Goal: Task Accomplishment & Management: Manage account settings

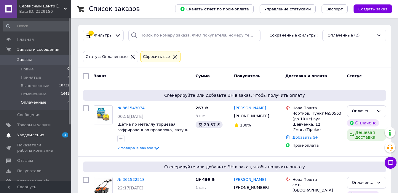
click at [27, 133] on span "Уведомления" at bounding box center [30, 134] width 27 height 5
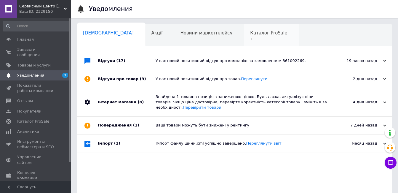
click at [250, 41] on span "1" at bounding box center [268, 39] width 37 height 4
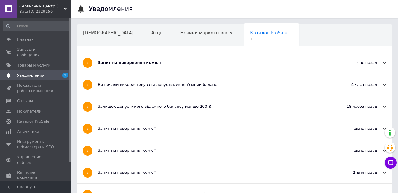
click at [142, 47] on div "Навчання та заходи" at bounding box center [109, 58] width 65 height 23
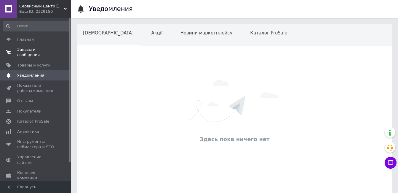
click at [32, 47] on link "Заказы и сообщения 0 0" at bounding box center [36, 51] width 73 height 15
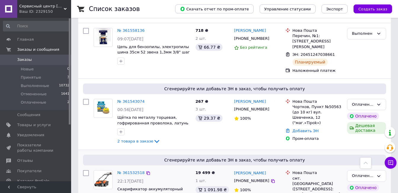
scroll to position [267, 0]
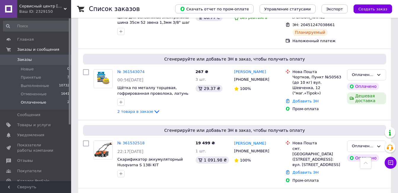
click at [29, 99] on li "Оплаченные 2" at bounding box center [36, 103] width 73 height 11
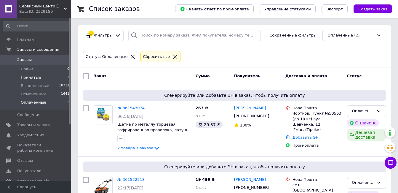
click at [32, 75] on span "Принятые" at bounding box center [31, 77] width 20 height 5
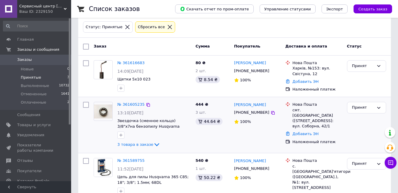
scroll to position [43, 0]
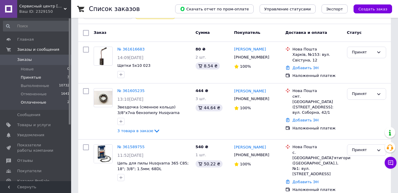
click at [33, 100] on span "Оплаченные" at bounding box center [33, 102] width 25 height 5
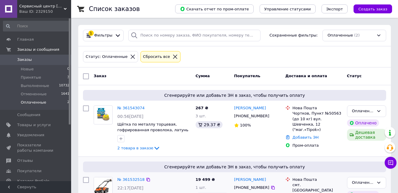
scroll to position [39, 0]
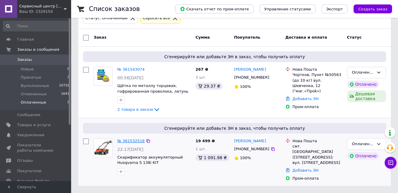
click at [127, 141] on link "№ 361532518" at bounding box center [130, 140] width 27 height 4
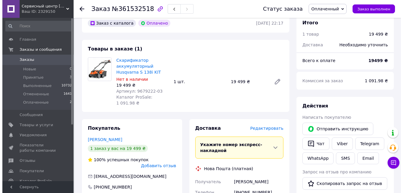
scroll to position [59, 0]
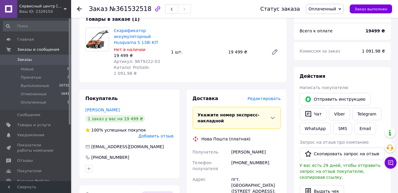
click at [272, 96] on span "Редактировать" at bounding box center [264, 98] width 33 height 5
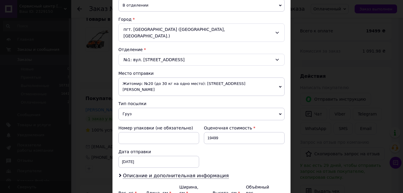
scroll to position [201, 0]
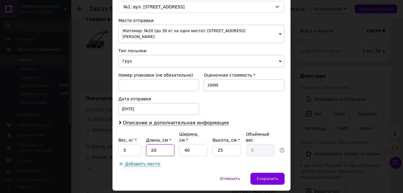
click at [160, 144] on input "20" at bounding box center [160, 150] width 28 height 12
type input "2"
type input "0.5"
type input "6"
type input "1.5"
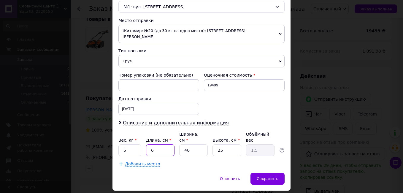
type input "65"
type input "16.25"
type input "65"
click at [193, 144] on input "40" at bounding box center [193, 150] width 28 height 12
type input "4"
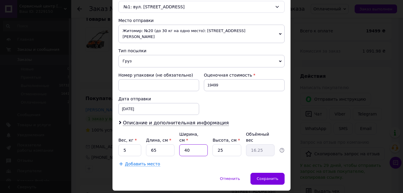
type input "1.63"
type input "5"
type input "2.03"
type input "58"
type input "23.56"
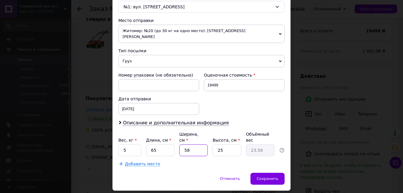
type input "58"
click at [230, 144] on input "25" at bounding box center [226, 150] width 28 height 12
type input "2"
type input "1.89"
type input "4"
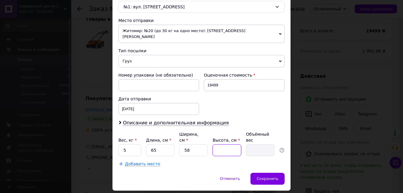
type input "3.77"
type input "47"
type input "44.3"
type input "47"
click at [133, 144] on input "5" at bounding box center [129, 150] width 23 height 12
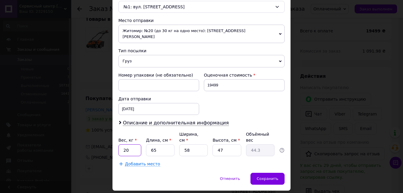
type input "20"
click at [276, 140] on div "Плательщик Получатель Отправитель Фамилия получателя Сидоренко Имя получателя А…" at bounding box center [201, 16] width 166 height 299
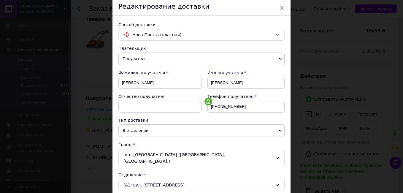
scroll to position [82, 0]
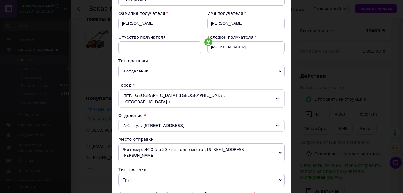
click at [189, 143] on span "Житомир: №20 (до 30 кг на одно место): [STREET_ADDRESS][PERSON_NAME]" at bounding box center [201, 152] width 166 height 18
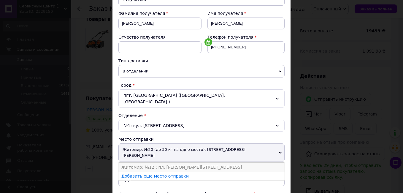
click at [168, 162] on li "Житомир: №12 : пл. [PERSON_NAME][STREET_ADDRESS]" at bounding box center [201, 166] width 166 height 9
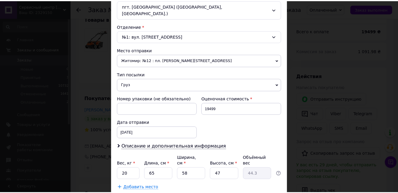
scroll to position [201, 0]
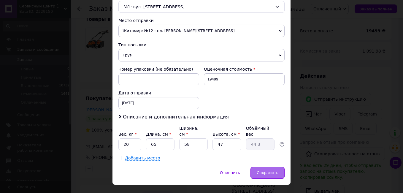
click at [266, 170] on span "Сохранить" at bounding box center [267, 172] width 22 height 4
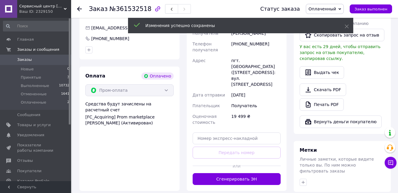
scroll to position [208, 0]
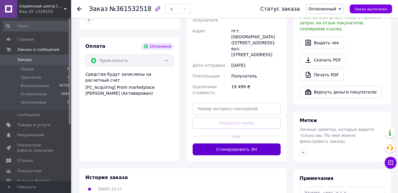
click at [224, 143] on button "Сгенерировать ЭН" at bounding box center [237, 149] width 88 height 12
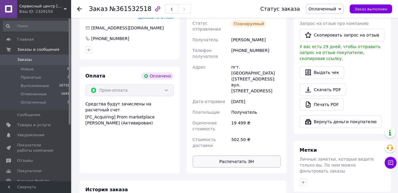
scroll to position [237, 0]
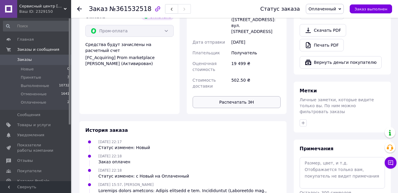
click at [231, 96] on button "Распечатать ЭН" at bounding box center [237, 102] width 88 height 12
click at [150, 102] on div "Заказ с каталога Оплачено 11.09.2025 | 22:17 Товары в заказе (1) Скарификатор а…" at bounding box center [183, 33] width 214 height 455
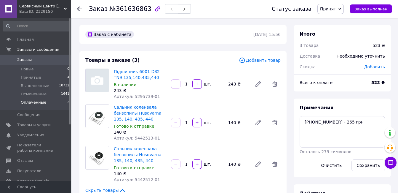
click at [31, 102] on span "Оплаченные" at bounding box center [33, 102] width 25 height 5
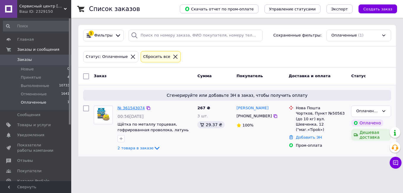
click at [127, 106] on link "№ 361543074" at bounding box center [130, 108] width 27 height 4
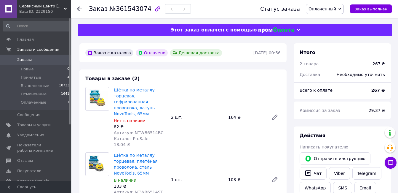
scroll to position [30, 0]
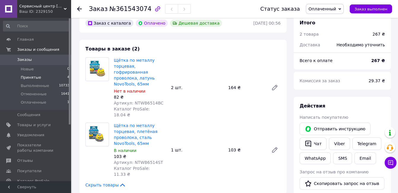
click at [44, 79] on li "Принятые 4" at bounding box center [36, 77] width 73 height 8
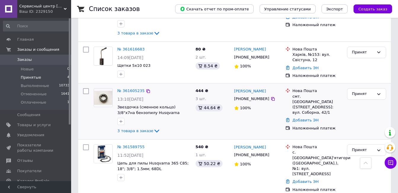
scroll to position [70, 0]
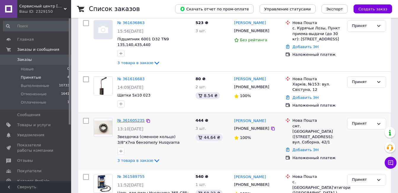
click at [136, 119] on link "№ 361605235" at bounding box center [130, 120] width 27 height 4
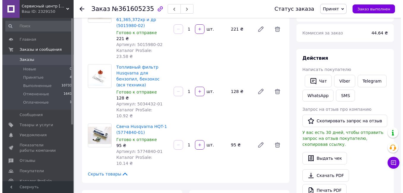
scroll to position [129, 0]
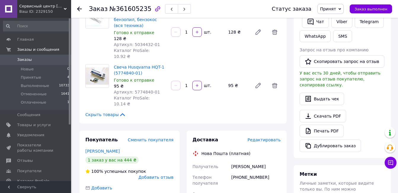
drag, startPoint x: 266, startPoint y: 142, endPoint x: 229, endPoint y: 143, distance: 36.2
drag, startPoint x: 229, startPoint y: 143, endPoint x: 278, endPoint y: 116, distance: 55.5
click at [278, 137] on span "Редактировать" at bounding box center [264, 139] width 33 height 5
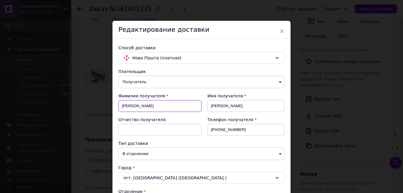
click at [121, 106] on input "[PERSON_NAME]" at bounding box center [159, 106] width 83 height 12
paste input "STZB-Expert-125"
drag, startPoint x: 247, startPoint y: 108, endPoint x: 207, endPoint y: 103, distance: 40.1
click at [207, 103] on input "[PERSON_NAME]" at bounding box center [245, 106] width 77 height 12
click at [119, 108] on input "[PERSON_NAME]" at bounding box center [159, 106] width 83 height 12
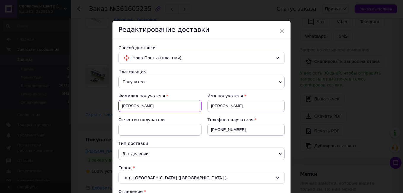
paste input "[PERSON_NAME]"
drag, startPoint x: 152, startPoint y: 106, endPoint x: 137, endPoint y: 107, distance: 15.5
click at [137, 107] on input "[PERSON_NAME]" at bounding box center [159, 106] width 83 height 12
type input "[PERSON_NAME]"
drag, startPoint x: 240, startPoint y: 103, endPoint x: 195, endPoint y: 98, distance: 45.1
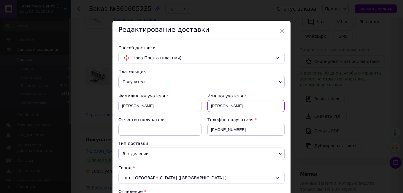
click at [195, 98] on div "Фамилия получателя [PERSON_NAME] Имя получателя [PERSON_NAME] Отчество получате…" at bounding box center [201, 116] width 166 height 47
paste input "митрий"
type input "[PERSON_NAME]"
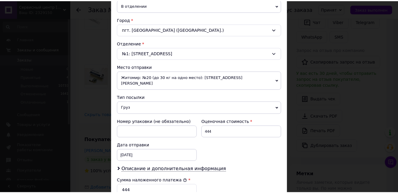
scroll to position [237, 0]
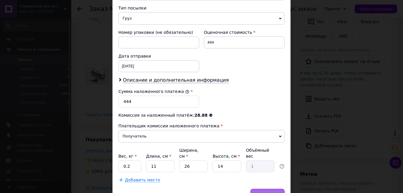
click at [266, 192] on span "Сохранить" at bounding box center [267, 194] width 22 height 4
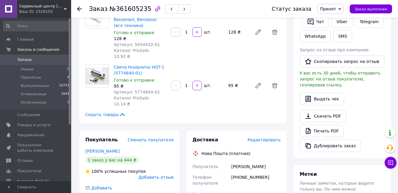
drag, startPoint x: 268, startPoint y: 142, endPoint x: 228, endPoint y: 146, distance: 40.6
copy div "Получатель [PERSON_NAME]"
drag, startPoint x: 265, startPoint y: 152, endPoint x: 230, endPoint y: 154, distance: 35.1
click at [230, 172] on div "[PHONE_NUMBER]" at bounding box center [256, 180] width 52 height 17
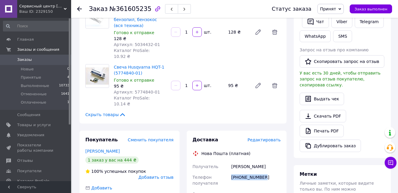
copy div "[PHONE_NUMBER]"
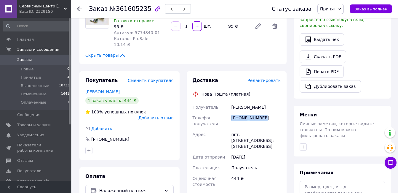
drag, startPoint x: 224, startPoint y: 108, endPoint x: 269, endPoint y: 123, distance: 47.3
click at [269, 123] on div "Получатель [PERSON_NAME] Телефон получателя [PHONE_NUMBER] [GEOGRAPHIC_DATA] пг…" at bounding box center [237, 182] width 91 height 161
copy div "[GEOGRAPHIC_DATA] пгт. [STREET_ADDRESS]: [STREET_ADDRESS]"
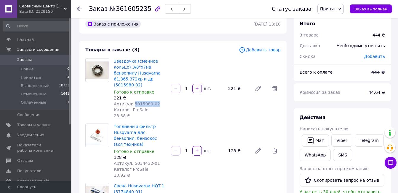
drag, startPoint x: 154, startPoint y: 104, endPoint x: 132, endPoint y: 105, distance: 21.9
click at [132, 105] on div "Артикул: 5015980-02" at bounding box center [140, 104] width 52 height 6
copy span "5015980-02"
drag, startPoint x: 155, startPoint y: 150, endPoint x: 132, endPoint y: 152, distance: 22.6
click at [132, 160] on div "Артикул: 5034432-01" at bounding box center [140, 163] width 52 height 6
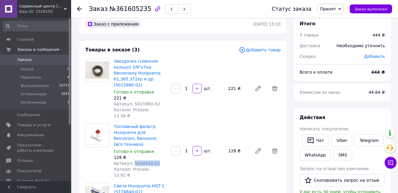
copy span "5034432-01"
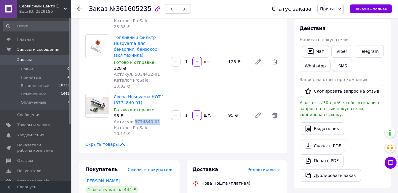
drag, startPoint x: 154, startPoint y: 105, endPoint x: 131, endPoint y: 104, distance: 22.6
click at [131, 119] on div "Артикул: 5774840-01" at bounding box center [140, 122] width 52 height 6
copy span "5774840-01"
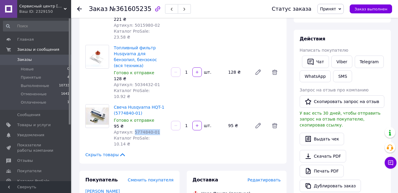
scroll to position [0, 0]
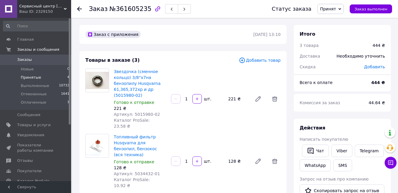
click at [33, 77] on span "Принятые" at bounding box center [31, 77] width 20 height 5
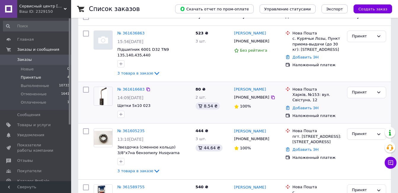
scroll to position [89, 0]
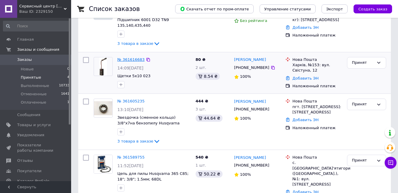
click at [131, 59] on link "№ 361616683" at bounding box center [130, 59] width 27 height 4
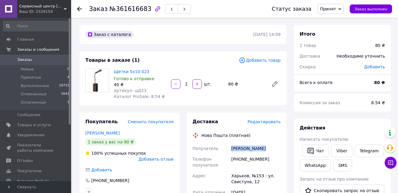
drag, startPoint x: 266, startPoint y: 149, endPoint x: 229, endPoint y: 152, distance: 37.2
copy div "Получатель [PERSON_NAME]"
drag, startPoint x: 271, startPoint y: 158, endPoint x: 232, endPoint y: 161, distance: 39.2
click at [232, 161] on div "[PHONE_NUMBER]" at bounding box center [256, 162] width 52 height 17
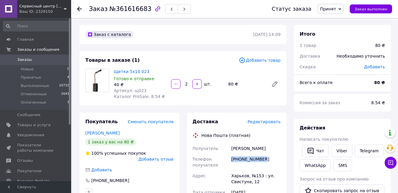
copy div "[PHONE_NUMBER]"
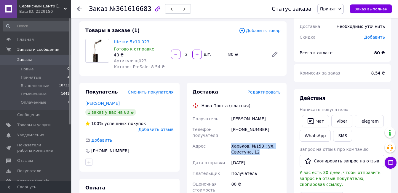
drag, startPoint x: 228, startPoint y: 141, endPoint x: 265, endPoint y: 150, distance: 38.1
click at [265, 150] on div "Получатель [PERSON_NAME] Телефон получателя [PHONE_NUMBER] [PERSON_NAME], №153 …" at bounding box center [237, 190] width 91 height 155
copy div "[PERSON_NAME], №153 : [STREET_ADDRESS]"
drag, startPoint x: 142, startPoint y: 61, endPoint x: 133, endPoint y: 61, distance: 9.2
click at [133, 61] on div "Артикул: щ023" at bounding box center [140, 61] width 52 height 6
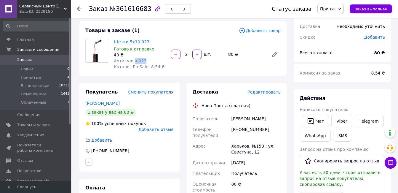
copy span "щ023"
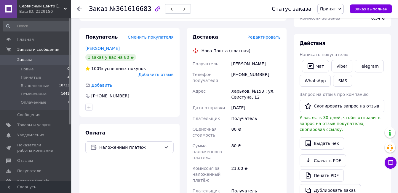
scroll to position [0, 0]
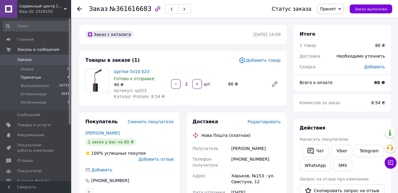
click at [26, 76] on span "Принятые" at bounding box center [31, 77] width 20 height 5
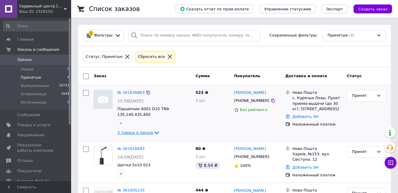
scroll to position [99, 0]
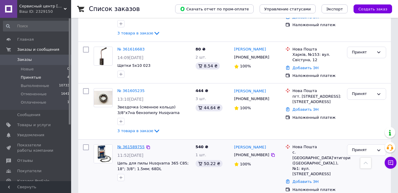
click at [125, 146] on link "№ 361589755" at bounding box center [130, 146] width 27 height 4
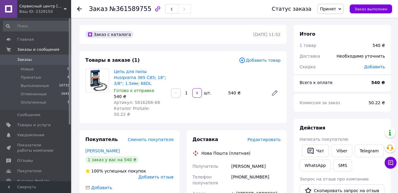
drag, startPoint x: 260, startPoint y: 159, endPoint x: 226, endPoint y: 161, distance: 34.4
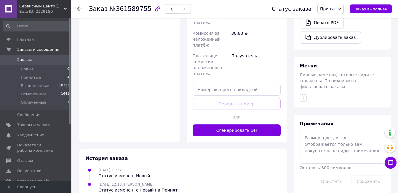
scroll to position [250, 0]
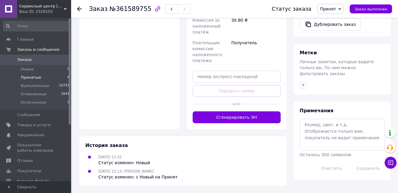
click at [35, 79] on span "Принятые" at bounding box center [31, 77] width 20 height 5
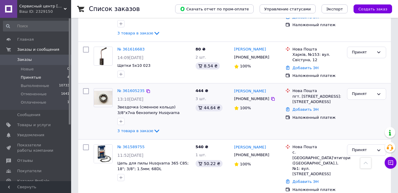
scroll to position [10, 0]
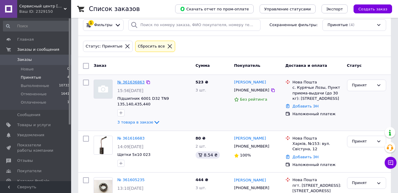
click at [134, 81] on link "№ 361636863" at bounding box center [130, 82] width 27 height 4
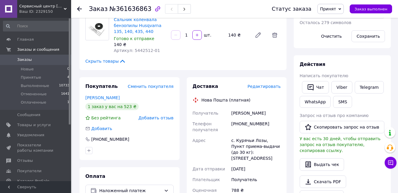
scroll to position [159, 0]
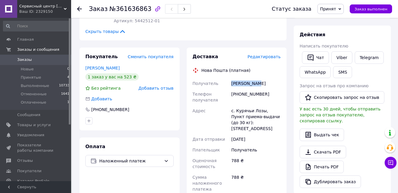
drag, startPoint x: 261, startPoint y: 84, endPoint x: 222, endPoint y: 85, distance: 39.2
click at [222, 85] on div "Получатель [PERSON_NAME] Телефон получателя [PHONE_NUMBER] Адрес с. Курячьи Лоз…" at bounding box center [237, 161] width 91 height 167
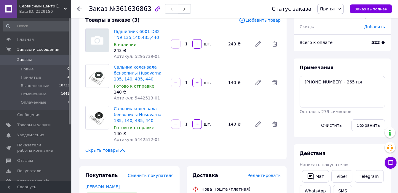
scroll to position [70, 0]
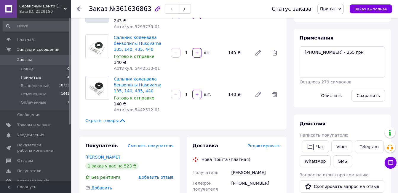
click at [30, 76] on span "Принятые" at bounding box center [31, 77] width 20 height 5
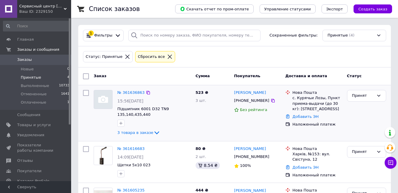
scroll to position [99, 0]
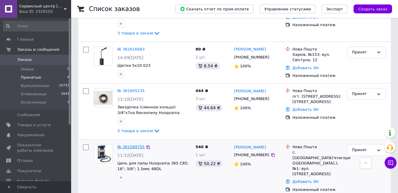
click at [135, 147] on link "№ 361589755" at bounding box center [130, 146] width 27 height 4
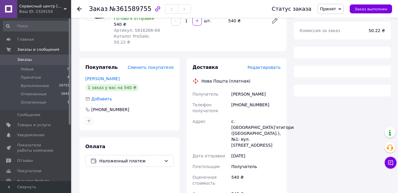
scroll to position [99, 0]
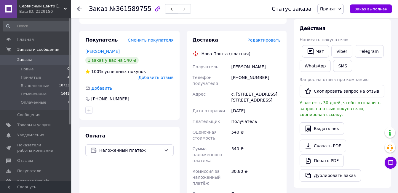
drag, startPoint x: 267, startPoint y: 63, endPoint x: 228, endPoint y: 62, distance: 39.4
click at [228, 62] on div "Получатель [PERSON_NAME] Телефон получателя [PHONE_NUMBER] Адрес с. Пятигоры ([…" at bounding box center [237, 138] width 91 height 155
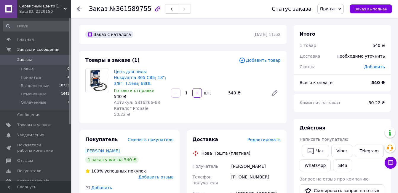
scroll to position [30, 0]
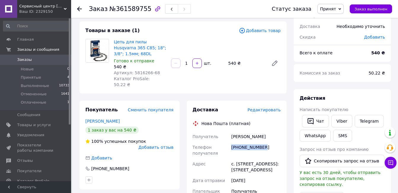
drag, startPoint x: 242, startPoint y: 144, endPoint x: 228, endPoint y: 146, distance: 14.1
drag, startPoint x: 224, startPoint y: 155, endPoint x: 245, endPoint y: 169, distance: 25.1
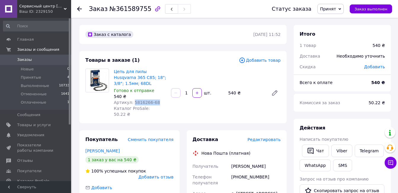
drag, startPoint x: 154, startPoint y: 102, endPoint x: 131, endPoint y: 105, distance: 23.6
click at [131, 105] on div "Артикул: 5816266-68" at bounding box center [140, 102] width 52 height 6
click at [31, 78] on span "Принятые" at bounding box center [31, 77] width 20 height 5
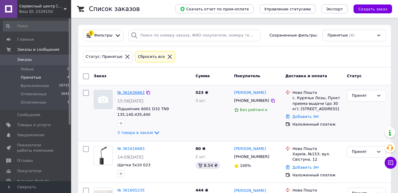
click at [131, 90] on link "№ 361636863" at bounding box center [130, 92] width 27 height 4
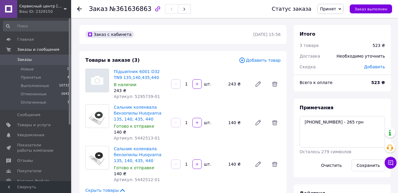
scroll to position [119, 0]
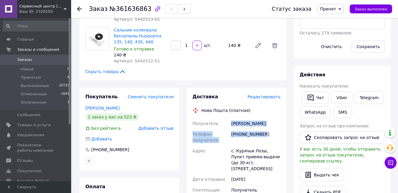
drag, startPoint x: 263, startPoint y: 128, endPoint x: 227, endPoint y: 125, distance: 35.7
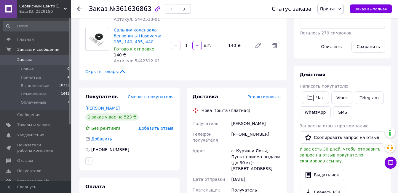
drag, startPoint x: 227, startPoint y: 125, endPoint x: 248, endPoint y: 149, distance: 31.6
click at [248, 149] on div "с. Курячьи Лозы, Пункт приема-выдачи (до 30 кг): [STREET_ADDRESS]" at bounding box center [256, 159] width 52 height 28
drag, startPoint x: 259, startPoint y: 122, endPoint x: 230, endPoint y: 122, distance: 29.1
click at [230, 122] on div "[PERSON_NAME]" at bounding box center [256, 123] width 52 height 11
drag, startPoint x: 259, startPoint y: 131, endPoint x: 233, endPoint y: 133, distance: 26.5
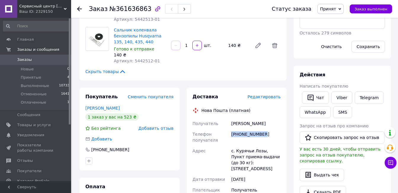
click at [233, 133] on div "[PHONE_NUMBER]" at bounding box center [256, 137] width 52 height 17
drag, startPoint x: 227, startPoint y: 151, endPoint x: 283, endPoint y: 164, distance: 57.5
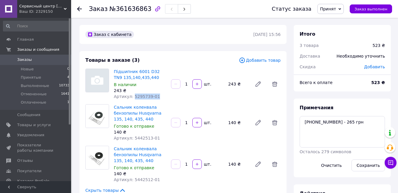
drag, startPoint x: 154, startPoint y: 95, endPoint x: 132, endPoint y: 97, distance: 22.3
click at [132, 97] on div "Артикул: 5295739-01" at bounding box center [140, 96] width 52 height 6
drag, startPoint x: 151, startPoint y: 137, endPoint x: 131, endPoint y: 139, distance: 19.9
click at [131, 139] on div "Артикул: 5442513-01" at bounding box center [140, 138] width 52 height 6
drag, startPoint x: 154, startPoint y: 179, endPoint x: 131, endPoint y: 179, distance: 23.4
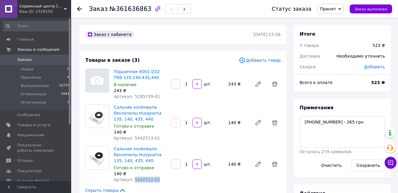
click at [131, 179] on div "Артикул: 5442512-01" at bounding box center [140, 179] width 52 height 6
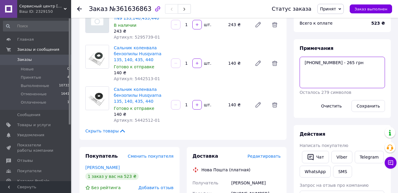
drag, startPoint x: 328, startPoint y: 62, endPoint x: 324, endPoint y: 62, distance: 4.2
click at [324, 62] on textarea "[PHONE_NUMBER] - 265 грн" at bounding box center [342, 72] width 85 height 31
click at [334, 73] on textarea "[PHONE_NUMBER] - 265 грн" at bounding box center [342, 72] width 85 height 31
drag, startPoint x: 329, startPoint y: 62, endPoint x: 308, endPoint y: 62, distance: 20.5
click at [308, 62] on textarea "[PHONE_NUMBER] - 265 грн" at bounding box center [342, 72] width 85 height 31
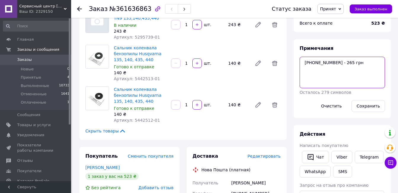
click at [319, 62] on textarea "[PHONE_NUMBER] - 265 грн" at bounding box center [342, 72] width 85 height 31
click at [326, 78] on textarea "[PHONE_NUMBER] - 265 грн" at bounding box center [342, 72] width 85 height 31
drag, startPoint x: 329, startPoint y: 61, endPoint x: 308, endPoint y: 63, distance: 21.4
click at [308, 63] on textarea "[PHONE_NUMBER] - 265 грн" at bounding box center [342, 72] width 85 height 31
type textarea "[PHONE_NUMBER] - 265 грн"
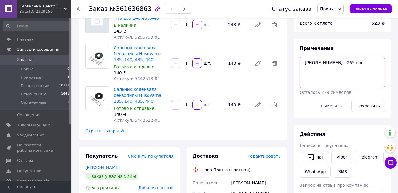
scroll to position [0, 0]
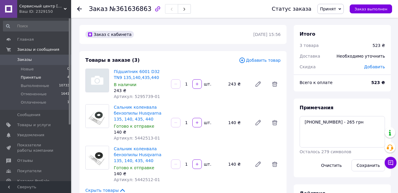
click at [37, 77] on span "Принятые" at bounding box center [31, 77] width 20 height 5
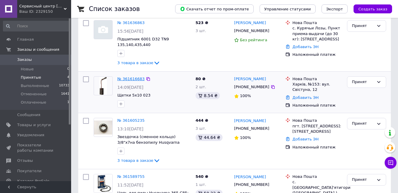
scroll to position [99, 0]
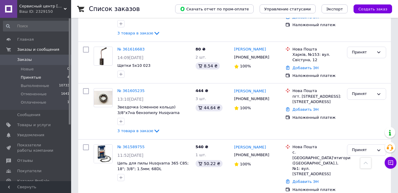
click at [38, 76] on span "Принятые" at bounding box center [31, 77] width 20 height 5
click at [38, 101] on span "Оплаченные" at bounding box center [33, 102] width 25 height 5
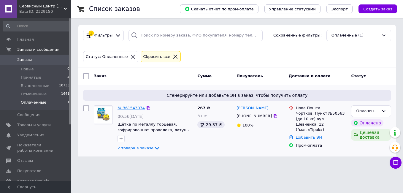
click at [125, 107] on link "№ 361543074" at bounding box center [130, 108] width 27 height 4
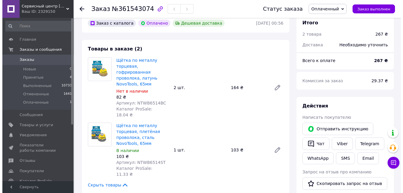
scroll to position [59, 0]
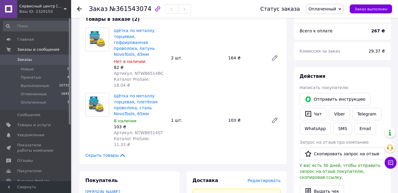
click at [271, 178] on span "Редактировать" at bounding box center [264, 180] width 33 height 5
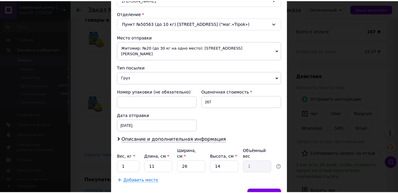
scroll to position [201, 0]
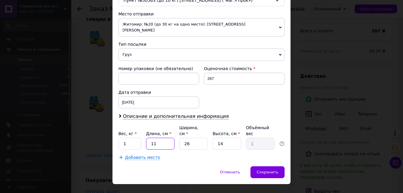
click at [166, 138] on input "11" at bounding box center [160, 144] width 28 height 12
type input "1"
type input "0.1"
type input "2"
type input "0.18"
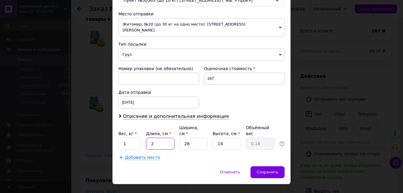
type input "25"
type input "2.28"
type input "25"
click at [193, 138] on input "26" at bounding box center [193, 144] width 28 height 12
type input "2"
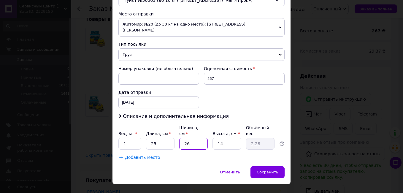
type input "0.18"
type input "1"
type input "0.1"
type input "10"
type input "0.88"
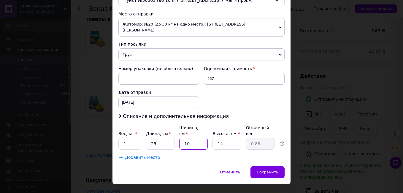
type input "1"
type input "0.1"
type input "11"
type input "0.96"
type input "11"
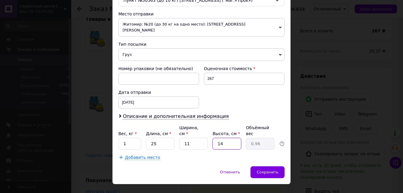
click at [225, 138] on input "14" at bounding box center [226, 144] width 28 height 12
type input "1"
type input "0.1"
type input "11"
type input "0.76"
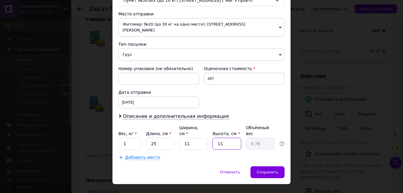
type input "11"
click at [134, 138] on input "1" at bounding box center [129, 144] width 23 height 12
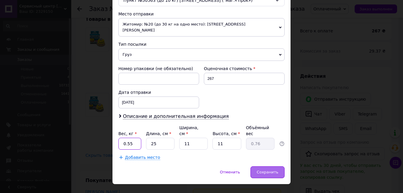
type input "0.55"
click at [265, 170] on span "Сохранить" at bounding box center [267, 172] width 22 height 4
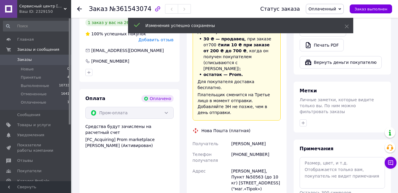
scroll to position [356, 0]
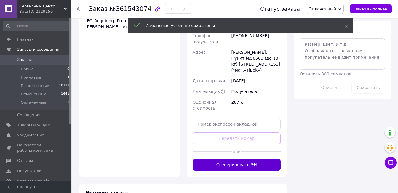
click at [225, 159] on button "Сгенерировать ЭН" at bounding box center [237, 165] width 88 height 12
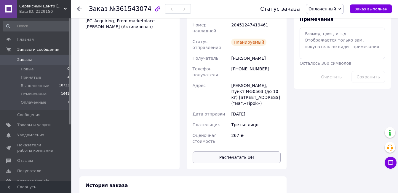
click at [219, 151] on button "Распечатать ЭН" at bounding box center [237, 157] width 88 height 12
click at [109, 93] on div "Оплата Оплачено Пром-оплата Средства будут зачислены на расчетный счет [FC_Acqu…" at bounding box center [129, 69] width 100 height 199
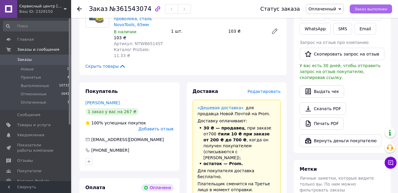
scroll to position [30, 0]
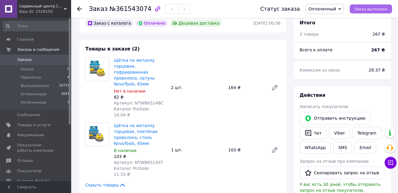
click at [385, 8] on span "Заказ выполнен" at bounding box center [371, 9] width 33 height 4
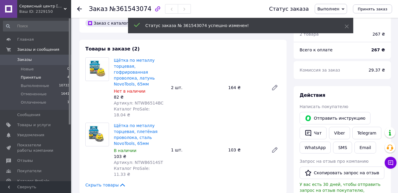
click at [34, 80] on li "Принятые 4" at bounding box center [36, 77] width 73 height 8
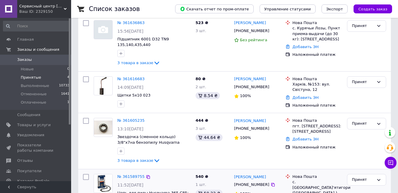
scroll to position [99, 0]
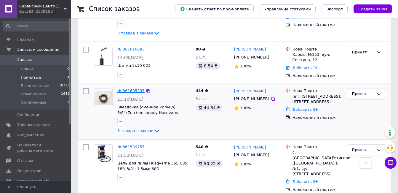
click at [132, 90] on link "№ 361605235" at bounding box center [130, 90] width 27 height 4
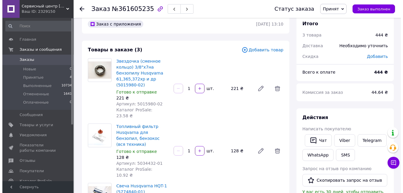
scroll to position [99, 0]
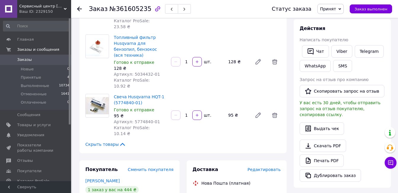
click at [254, 167] on span "Редактировать" at bounding box center [264, 169] width 33 height 5
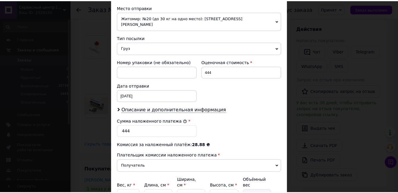
scroll to position [237, 0]
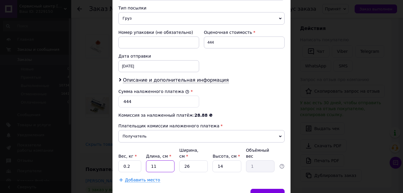
click at [163, 160] on input "11" at bounding box center [160, 166] width 28 height 12
type input "1"
type input "0.1"
type input "1"
type input "0.1"
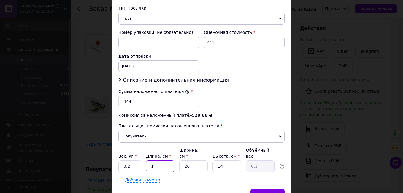
type input "13"
type input "1.18"
type input "13"
click at [192, 160] on input "26" at bounding box center [193, 166] width 28 height 12
type input "2"
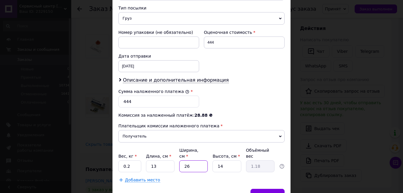
type input "0.1"
type input "1"
type input "0.1"
type input "13"
type input "0.59"
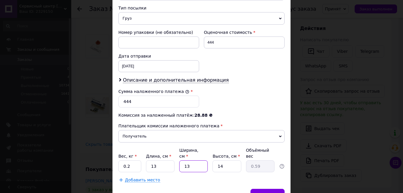
type input "13"
click at [223, 160] on input "14" at bounding box center [226, 166] width 28 height 12
type input "1"
type input "0.1"
type input "9"
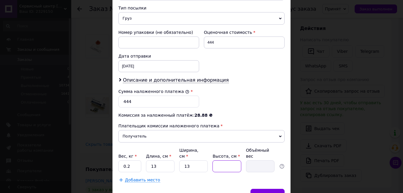
type input "0.38"
type input "9"
click at [129, 160] on input "0.2" at bounding box center [129, 166] width 23 height 12
click at [271, 192] on span "Сохранить" at bounding box center [267, 194] width 22 height 4
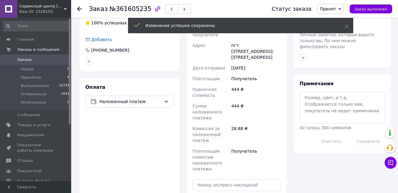
scroll to position [337, 0]
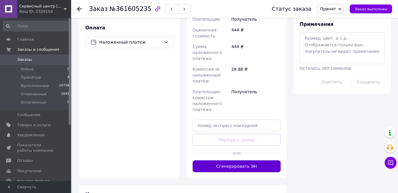
click at [240, 160] on button "Сгенерировать ЭН" at bounding box center [237, 166] width 88 height 12
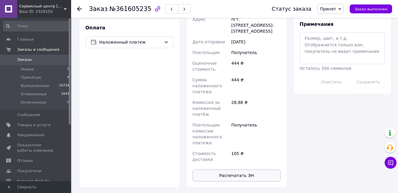
click at [235, 169] on button "Распечатать ЭН" at bounding box center [237, 175] width 88 height 12
click at [146, 86] on div "Оплата Наложенный платеж" at bounding box center [129, 103] width 100 height 168
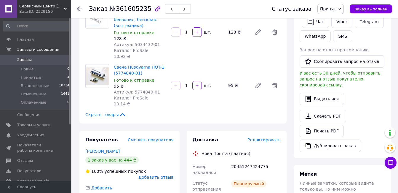
scroll to position [0, 0]
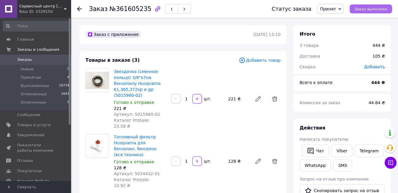
click at [370, 9] on span "Заказ выполнен" at bounding box center [371, 9] width 33 height 4
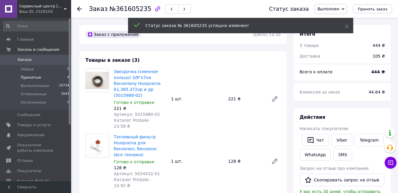
click at [30, 76] on span "Принятые" at bounding box center [31, 77] width 20 height 5
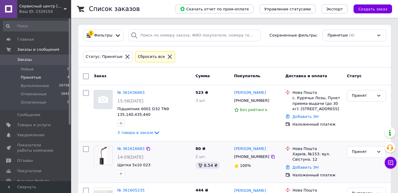
scroll to position [99, 0]
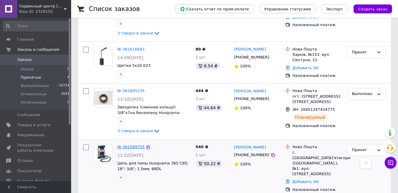
click at [135, 145] on link "№ 361589755" at bounding box center [130, 146] width 27 height 4
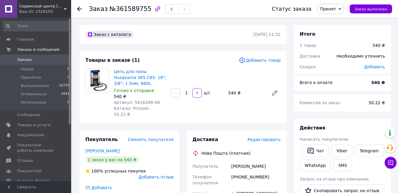
click at [263, 137] on span "Редактировать" at bounding box center [264, 139] width 33 height 5
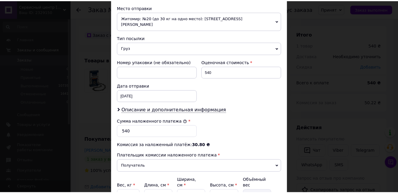
scroll to position [260, 0]
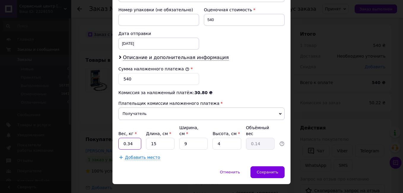
click at [134, 138] on input "0.34" at bounding box center [129, 144] width 23 height 12
type input "0.5"
click at [160, 138] on input "15" at bounding box center [160, 144] width 28 height 12
type input "1"
type input "0.1"
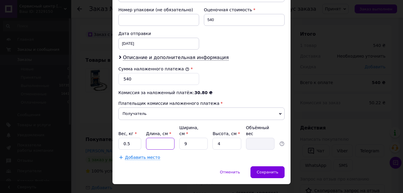
type input "2"
type input "0.1"
type input "21"
type input "0.19"
type input "21"
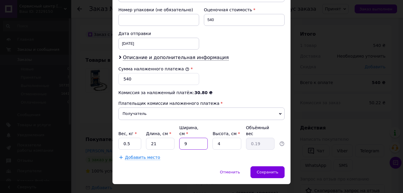
click at [192, 138] on input "9" at bounding box center [193, 144] width 28 height 12
type input "1"
type input "0.1"
type input "15"
type input "0.32"
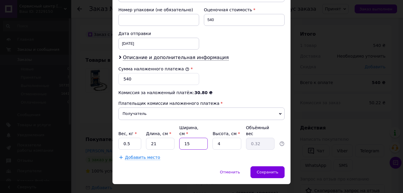
type input "15"
click at [226, 138] on input "4" at bounding box center [226, 144] width 28 height 12
type input "7"
type input "0.55"
type input "7"
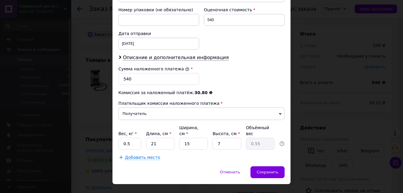
click at [284, 166] on div "Отменить   Сохранить" at bounding box center [201, 175] width 178 height 18
click at [278, 166] on div "Сохранить" at bounding box center [267, 172] width 34 height 12
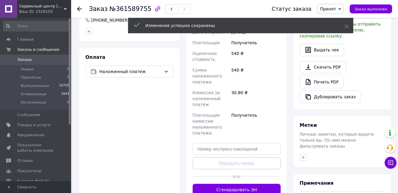
scroll to position [237, 0]
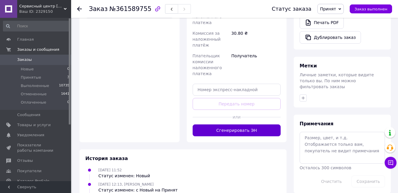
click at [232, 131] on button "Сгенерировать ЭН" at bounding box center [237, 130] width 88 height 12
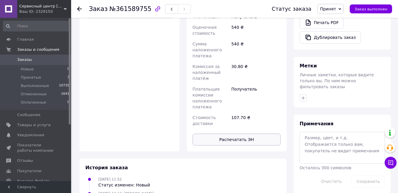
click at [233, 135] on button "Распечатать ЭН" at bounding box center [237, 139] width 88 height 12
click at [130, 101] on div "Оплата Наложенный платеж" at bounding box center [129, 70] width 100 height 162
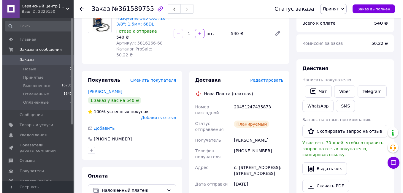
scroll to position [0, 0]
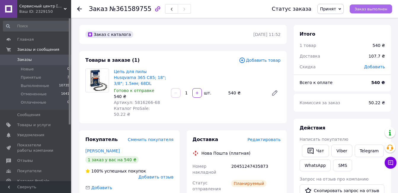
click at [366, 8] on span "Заказ выполнен" at bounding box center [371, 9] width 33 height 4
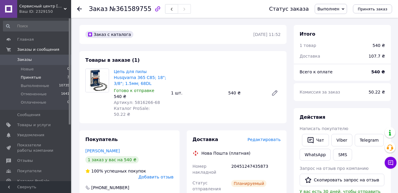
click at [36, 79] on span "Принятые" at bounding box center [31, 77] width 20 height 5
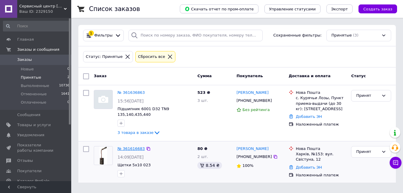
click at [130, 146] on link "№ 361616683" at bounding box center [130, 148] width 27 height 4
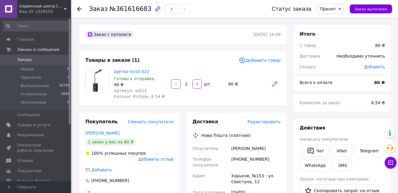
click at [259, 119] on span "Редактировать" at bounding box center [264, 121] width 33 height 5
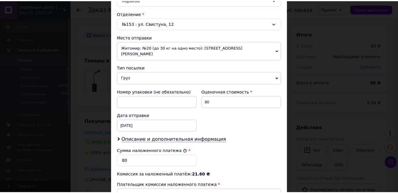
scroll to position [260, 0]
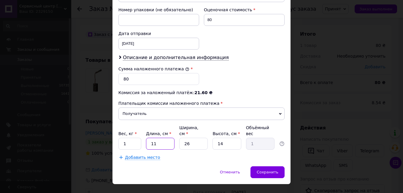
click at [155, 138] on input "11" at bounding box center [160, 144] width 28 height 12
type input "1"
type input "0.1"
type input "1"
type input "0.1"
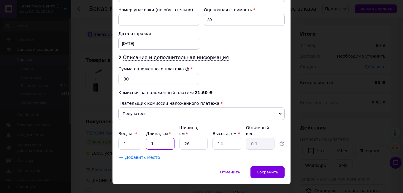
type input "12"
type input "1.09"
type input "12"
click at [196, 138] on input "26" at bounding box center [193, 144] width 28 height 12
type input "2"
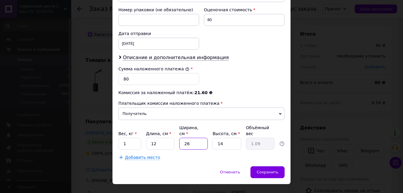
type input "0.1"
type input "7"
type input "0.29"
type input "7"
click at [223, 138] on input "14" at bounding box center [226, 144] width 28 height 12
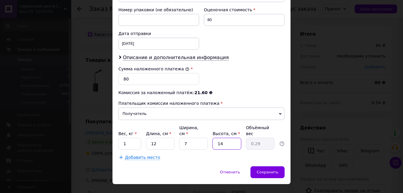
type input "1"
type input "0.1"
type input "2"
type input "0.1"
type input "2"
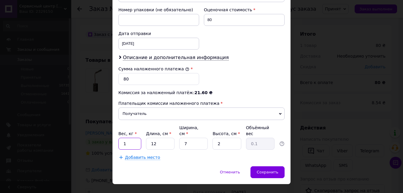
click at [132, 138] on input "1" at bounding box center [129, 144] width 23 height 12
type input "0.1"
click at [209, 166] on div "Отменить   Сохранить" at bounding box center [201, 175] width 178 height 18
click at [278, 166] on div "Сохранить" at bounding box center [267, 172] width 34 height 12
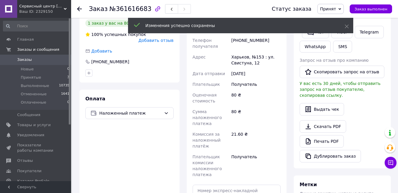
scroll to position [178, 0]
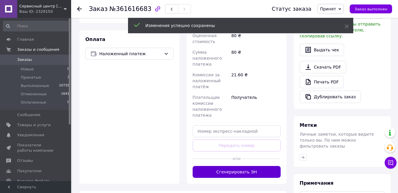
click at [246, 171] on button "Сгенерировать ЭН" at bounding box center [237, 172] width 88 height 12
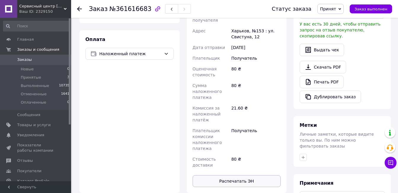
click at [216, 175] on button "Распечатать ЭН" at bounding box center [237, 181] width 88 height 12
click at [88, 145] on div "Оплата Наложенный платеж" at bounding box center [129, 111] width 100 height 162
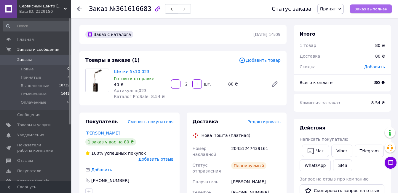
click at [364, 7] on span "Заказ выполнен" at bounding box center [371, 9] width 33 height 4
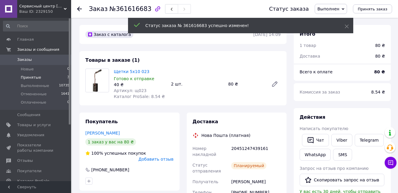
click at [29, 78] on span "Принятые" at bounding box center [31, 77] width 20 height 5
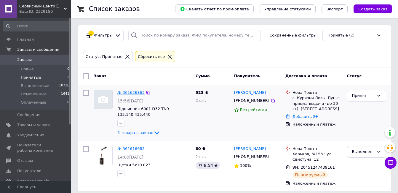
click at [130, 92] on link "№ 361636863" at bounding box center [130, 92] width 27 height 4
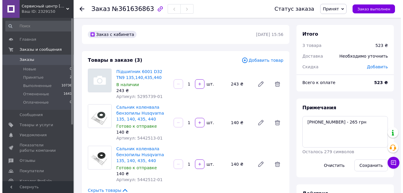
scroll to position [148, 0]
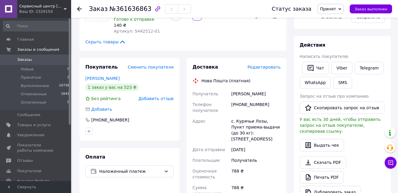
click at [269, 66] on span "Редактировать" at bounding box center [264, 67] width 33 height 5
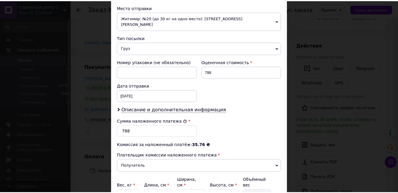
scroll to position [260, 0]
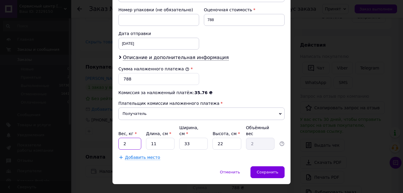
click at [130, 138] on input "2" at bounding box center [129, 144] width 23 height 12
type input "015"
click at [166, 138] on input "11" at bounding box center [160, 144] width 28 height 12
type input "1"
type input "0.18"
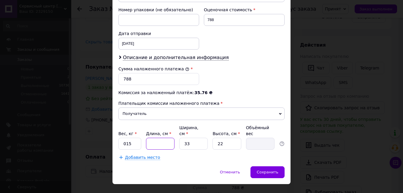
type input "2"
type input "0.36"
type input "21"
type input "3.81"
type input "21"
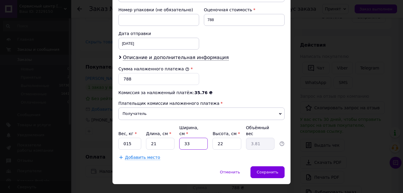
click at [193, 138] on input "33" at bounding box center [193, 144] width 28 height 12
type input "3"
type input "0.35"
type input "1"
type input "0.12"
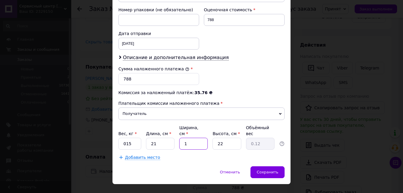
type input "10"
type input "1.16"
type input "10"
click at [232, 138] on input "22" at bounding box center [226, 144] width 28 height 12
type input "2"
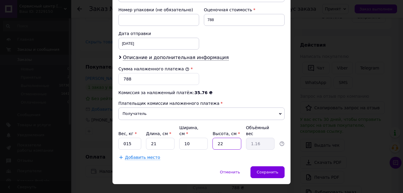
type input "0.11"
type input "5"
type input "0.26"
type input "5"
click at [126, 138] on input "015" at bounding box center [129, 144] width 23 height 12
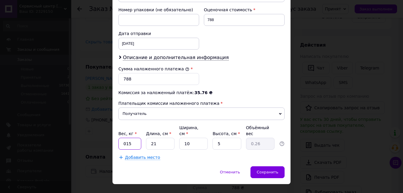
click at [124, 138] on input "015" at bounding box center [129, 144] width 23 height 12
type input "0.15"
click at [269, 166] on div "Сохранить" at bounding box center [267, 172] width 34 height 12
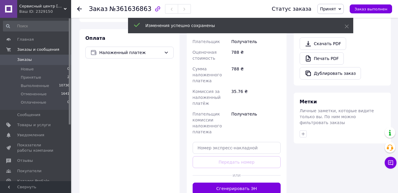
scroll to position [326, 0]
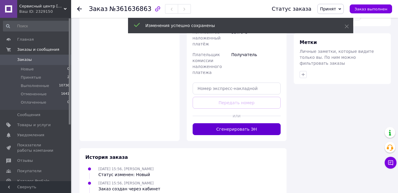
click at [237, 123] on button "Сгенерировать ЭН" at bounding box center [237, 129] width 88 height 12
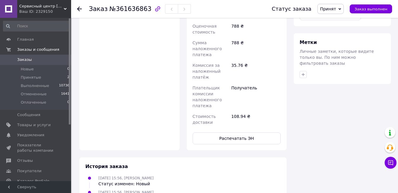
click at [214, 132] on button "Распечатать ЭН" at bounding box center [237, 138] width 88 height 12
click at [151, 97] on div "Оплата Наложенный платеж" at bounding box center [129, 60] width 100 height 180
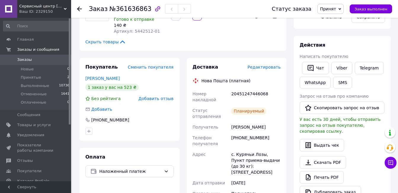
scroll to position [0, 0]
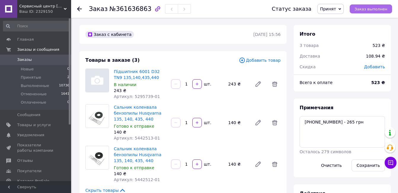
click at [381, 11] on span "Заказ выполнен" at bounding box center [371, 9] width 33 height 4
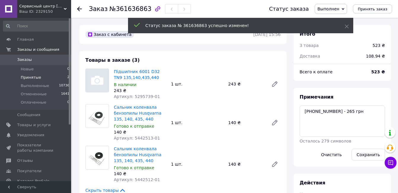
click at [23, 79] on span "Принятые" at bounding box center [31, 77] width 20 height 5
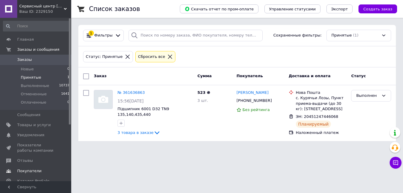
click at [28, 160] on span "Отзывы" at bounding box center [25, 160] width 16 height 5
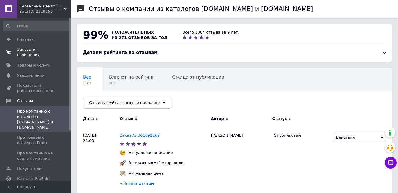
click at [35, 49] on span "Заказы и сообщения" at bounding box center [36, 52] width 38 height 11
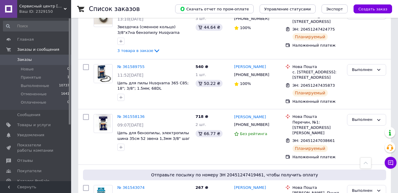
scroll to position [237, 0]
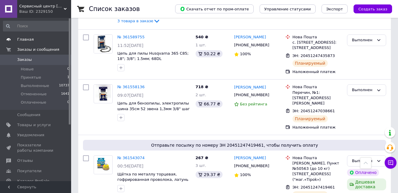
click at [23, 39] on span "Главная" at bounding box center [25, 39] width 17 height 5
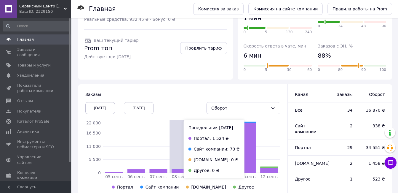
scroll to position [144, 0]
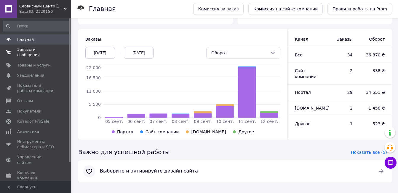
click at [49, 49] on span "Заказы и сообщения" at bounding box center [36, 52] width 38 height 11
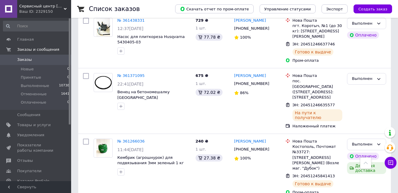
scroll to position [652, 0]
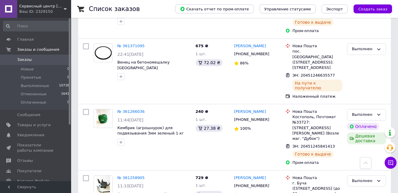
click at [28, 57] on span "Заказы" at bounding box center [24, 59] width 15 height 5
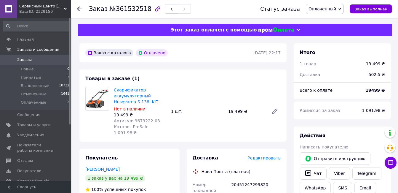
scroll to position [30, 0]
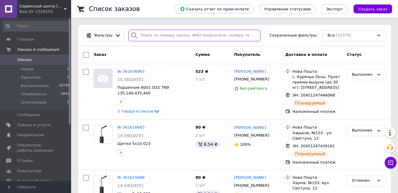
click at [155, 34] on input "search" at bounding box center [194, 36] width 132 height 12
paste input "12 I9 361076863"
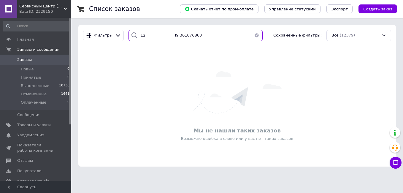
click at [173, 35] on input "12 I9 361076863" at bounding box center [195, 36] width 134 height 12
type input "361076863"
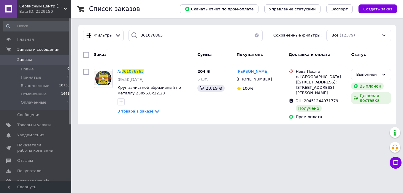
click at [34, 60] on span "Заказы" at bounding box center [36, 59] width 38 height 5
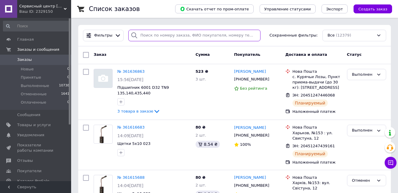
click at [154, 37] on input "search" at bounding box center [194, 36] width 132 height 12
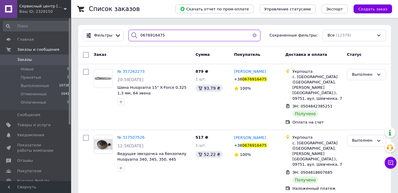
drag, startPoint x: 169, startPoint y: 34, endPoint x: 134, endPoint y: 41, distance: 36.0
click at [126, 31] on div "0676916475" at bounding box center [194, 36] width 137 height 12
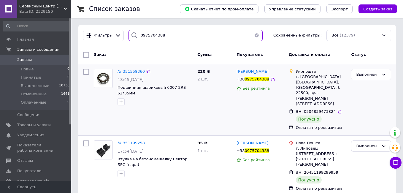
type input "0975704388"
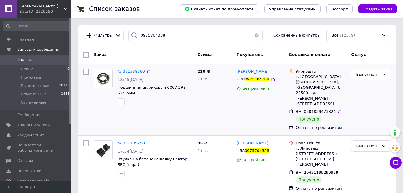
click at [130, 72] on span "№ 351558360" at bounding box center [130, 71] width 27 height 4
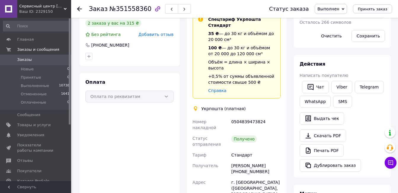
scroll to position [30, 0]
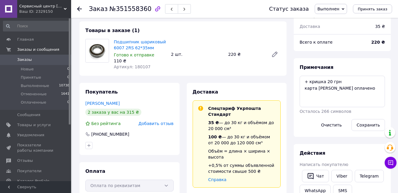
drag, startPoint x: 132, startPoint y: 102, endPoint x: 82, endPoint y: 102, distance: 50.1
click at [82, 102] on div "Покупатель Пархонюк Світлана 2 заказа у вас на 315 ₴ Без рейтинга Добавить отзы…" at bounding box center [129, 119] width 100 height 72
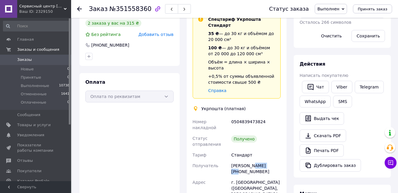
drag, startPoint x: 272, startPoint y: 154, endPoint x: 250, endPoint y: 156, distance: 22.6
click at [250, 160] on div "Світлана Пархонюк +380975704388" at bounding box center [256, 168] width 52 height 17
copy div "Пархонюк"
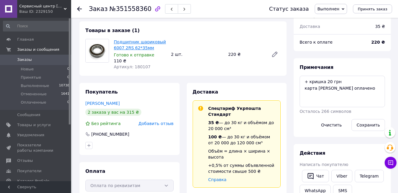
scroll to position [0, 0]
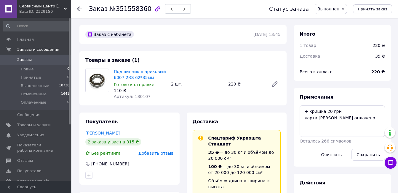
click at [27, 62] on span "Заказы" at bounding box center [24, 59] width 15 height 5
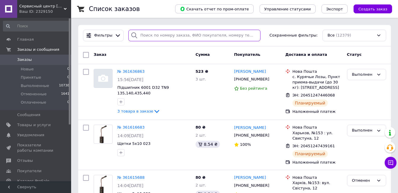
click at [171, 38] on input "search" at bounding box center [194, 36] width 132 height 12
paste input "I9 361076863"
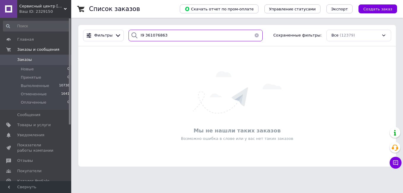
click at [160, 36] on input "I9 361076863" at bounding box center [195, 36] width 134 height 12
type input "361076863"
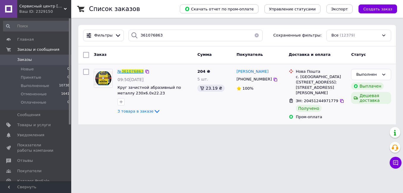
click at [130, 71] on span "361076863" at bounding box center [133, 71] width 22 height 4
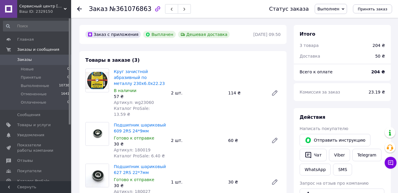
click at [44, 57] on link "Заказы 0" at bounding box center [36, 60] width 73 height 10
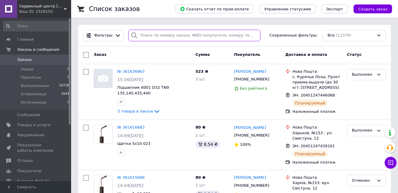
click at [174, 35] on input "search" at bounding box center [194, 36] width 132 height 12
paste input "361258213"
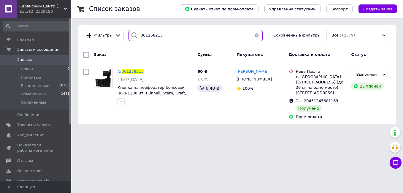
drag, startPoint x: 138, startPoint y: 34, endPoint x: 122, endPoint y: 31, distance: 15.9
click at [122, 31] on div "Фильтры 361258213 Сохраненные фильтры: Все (12379)" at bounding box center [237, 36] width 312 height 12
paste input "36587"
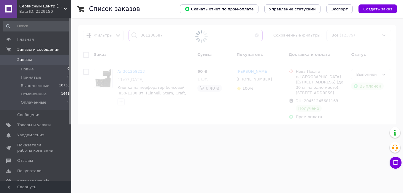
type input "361236587"
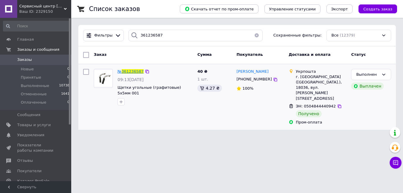
click at [131, 70] on span "361236587" at bounding box center [133, 71] width 22 height 4
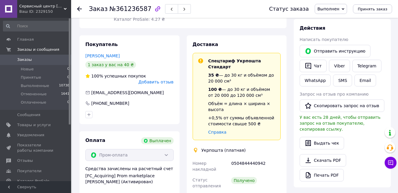
scroll to position [119, 0]
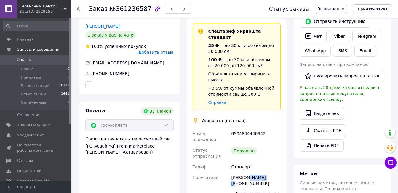
drag, startPoint x: 266, startPoint y: 160, endPoint x: 247, endPoint y: 160, distance: 19.3
click at [247, 172] on div "Богдан Ліфіренко +380970441191" at bounding box center [256, 180] width 52 height 17
copy div "Ліфіренко"
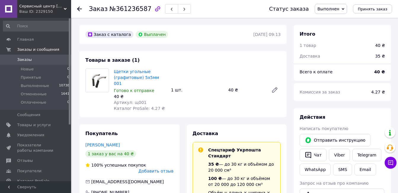
click at [39, 59] on span "Заказы" at bounding box center [36, 59] width 38 height 5
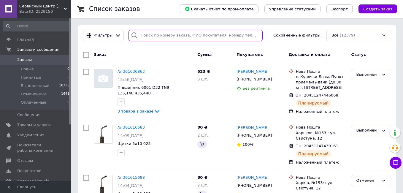
click at [156, 35] on input "search" at bounding box center [195, 36] width 134 height 12
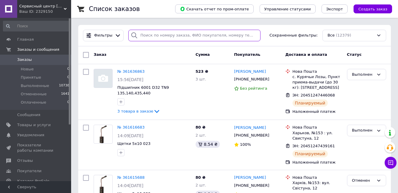
paste input "361157216"
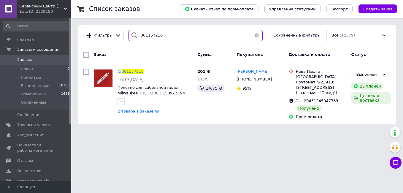
drag, startPoint x: 132, startPoint y: 28, endPoint x: 101, endPoint y: 25, distance: 31.9
click at [101, 25] on div "Фильтры 361157216 Сохраненные фильтры: Все (12379)" at bounding box center [236, 35] width 317 height 21
paste input "I13 361092269"
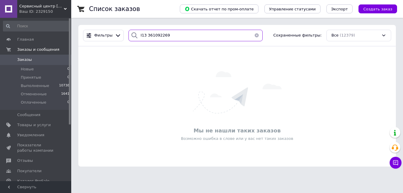
click at [162, 34] on input "I13 361092269" at bounding box center [195, 36] width 134 height 12
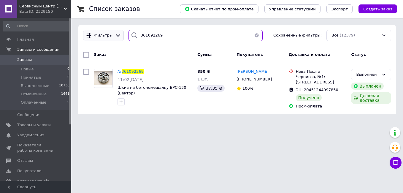
drag, startPoint x: 121, startPoint y: 29, endPoint x: 107, endPoint y: 31, distance: 14.3
click at [107, 31] on div "Фильтры 361092269 Сохраненные фильтры: Все (12379)" at bounding box center [237, 36] width 312 height 12
paste input "360931328"
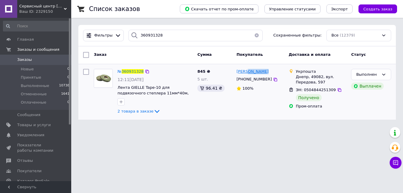
drag, startPoint x: 266, startPoint y: 71, endPoint x: 248, endPoint y: 71, distance: 18.1
click at [248, 71] on div "Юрій Мітенков" at bounding box center [260, 71] width 49 height 7
copy span "Мітенков"
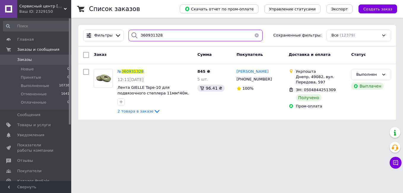
drag, startPoint x: 165, startPoint y: 34, endPoint x: 118, endPoint y: 28, distance: 47.9
click at [118, 28] on div "Фильтры 360931328 Сохраненные фильтры: Все (12379)" at bounding box center [236, 35] width 317 height 21
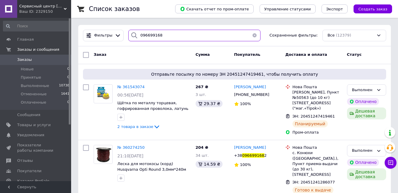
type input "0966991682"
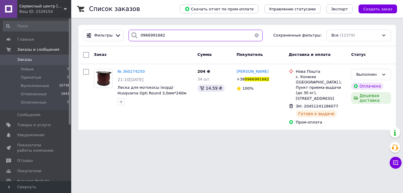
drag, startPoint x: 158, startPoint y: 34, endPoint x: 122, endPoint y: 33, distance: 35.3
click at [122, 33] on div "Фильтры 0966991682 Сохраненные фильтры: Все (12379)" at bounding box center [237, 36] width 312 height 12
